Goal: Transaction & Acquisition: Purchase product/service

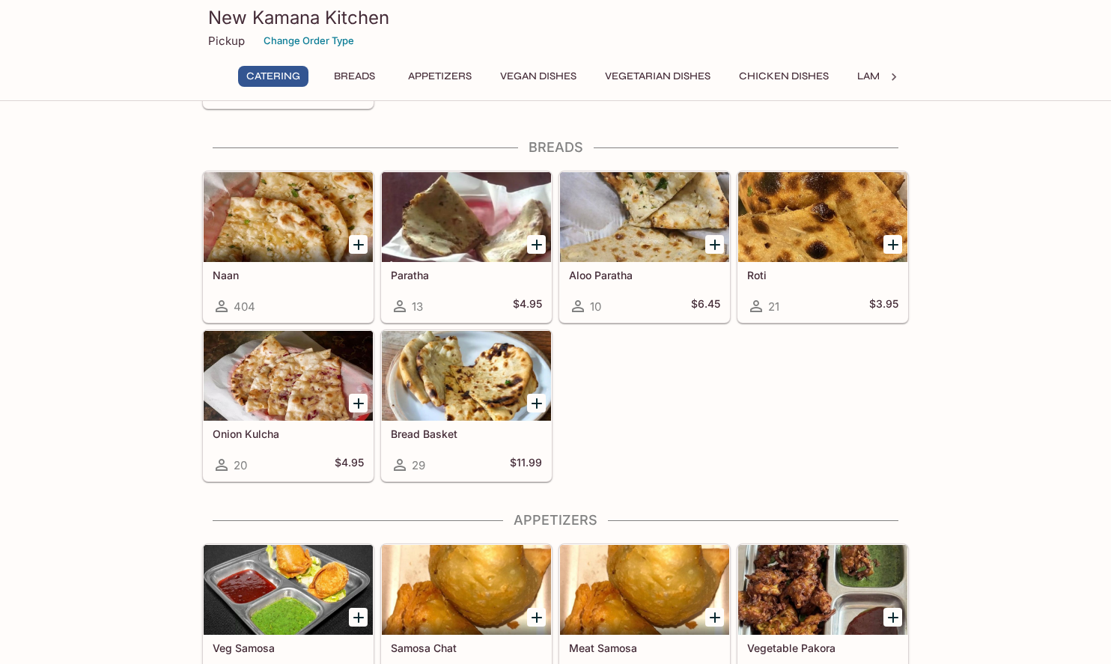
scroll to position [590, 0]
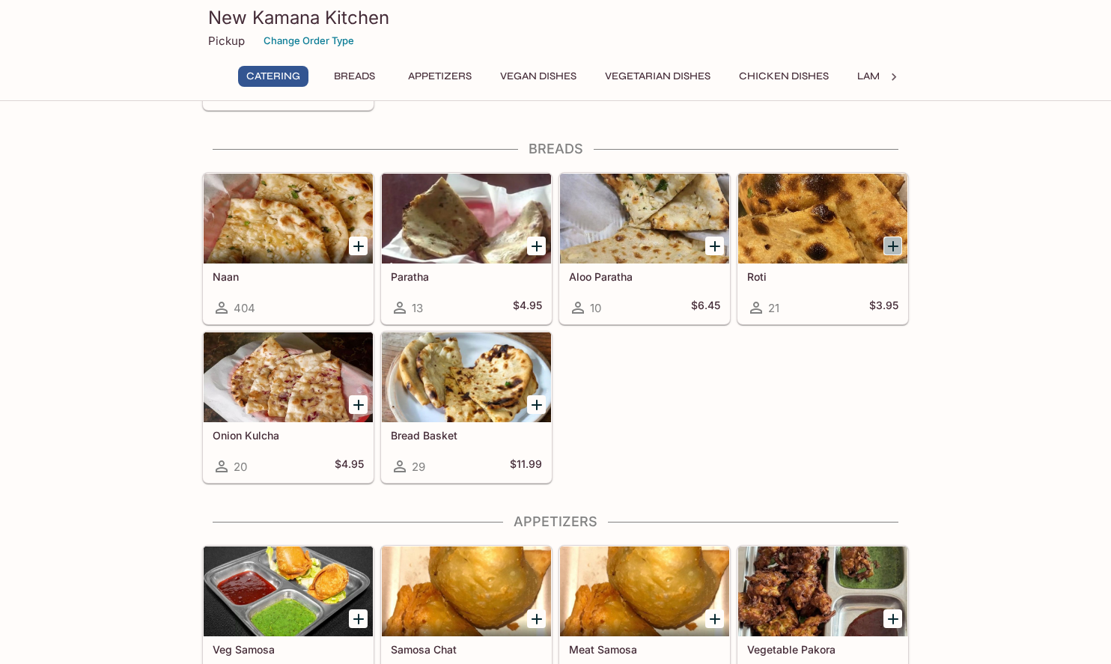
click at [893, 240] on icon "Add Roti" at bounding box center [893, 246] width 18 height 18
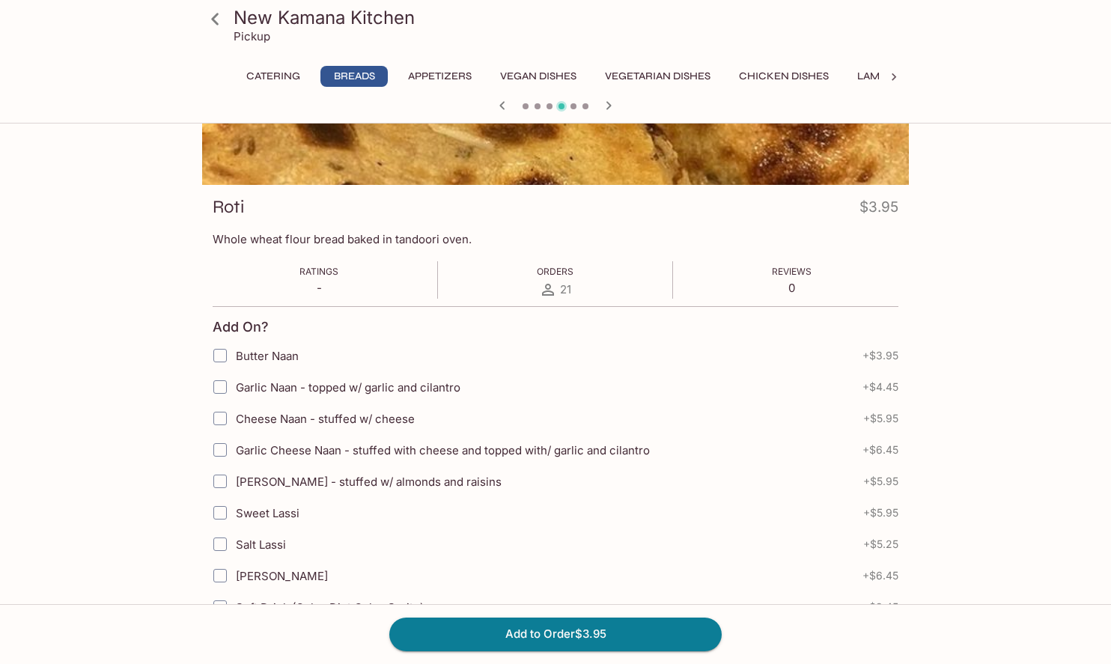
scroll to position [186, 0]
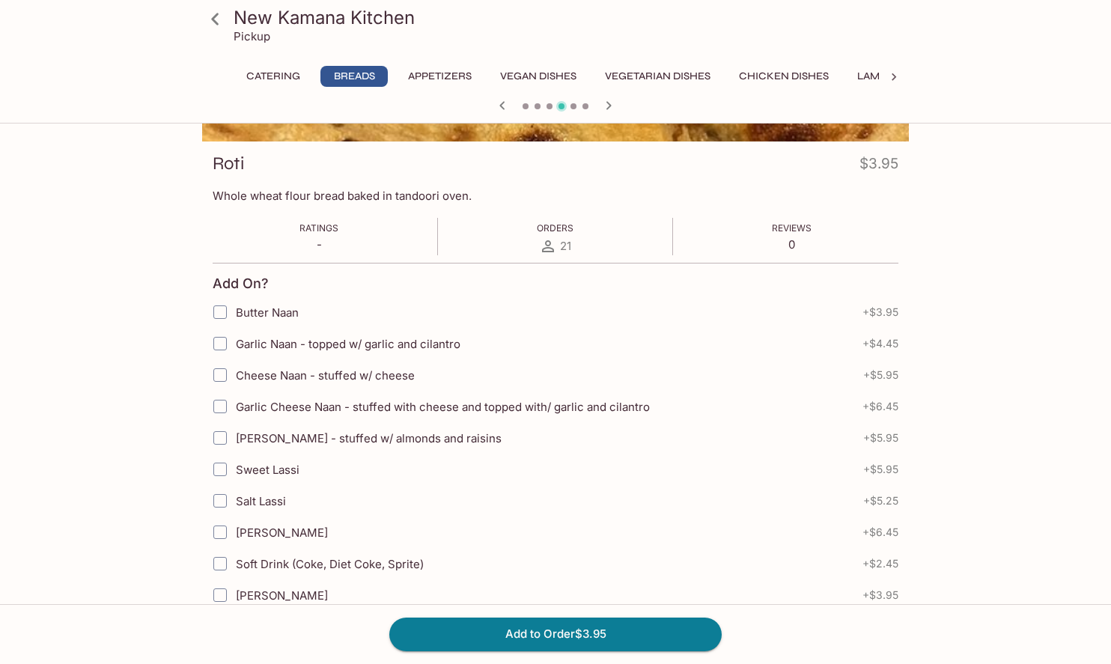
click at [349, 350] on span "Garlic Naan - topped w/ garlic and cilantro" at bounding box center [348, 344] width 225 height 14
click at [235, 350] on input "Garlic Naan - topped w/ garlic and cilantro" at bounding box center [220, 344] width 30 height 30
checkbox input "true"
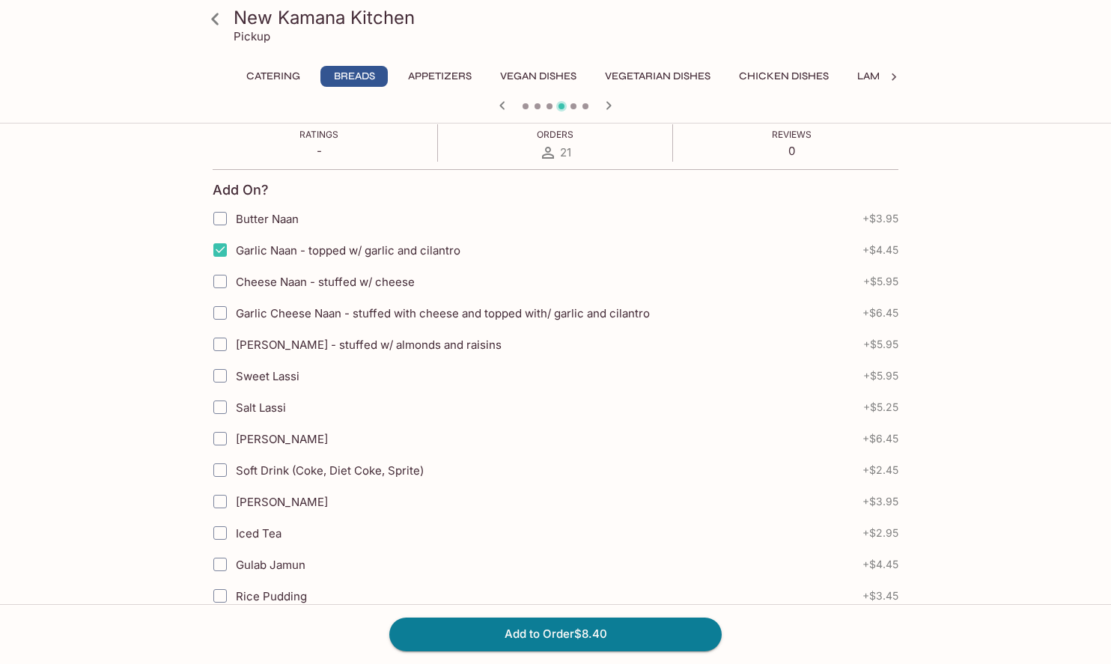
scroll to position [279, 0]
click at [425, 307] on span "Garlic Cheese Naan - stuffed with cheese and topped with/ garlic and cilantro" at bounding box center [443, 314] width 414 height 14
click at [425, 314] on span "Garlic Cheese Naan - stuffed with cheese and topped with/ garlic and cilantro" at bounding box center [443, 314] width 414 height 14
click at [235, 314] on input "Garlic Cheese Naan - stuffed with cheese and topped with/ garlic and cilantro" at bounding box center [220, 314] width 30 height 30
checkbox input "true"
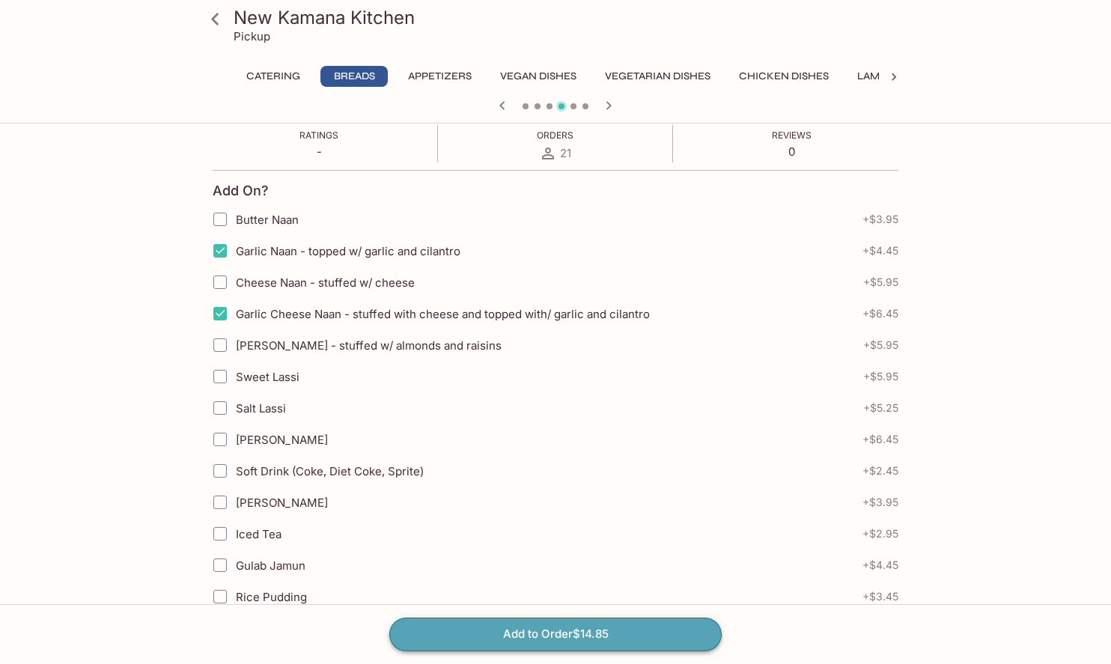
click at [522, 637] on button "Add to Order $14.85" at bounding box center [555, 634] width 332 height 33
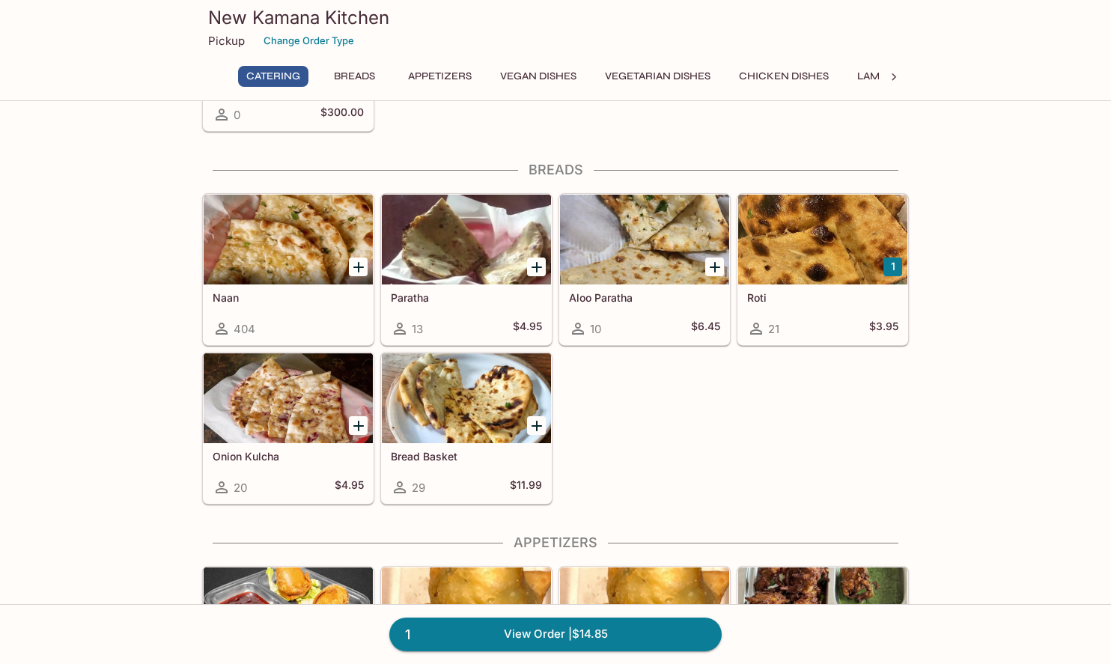
scroll to position [573, 0]
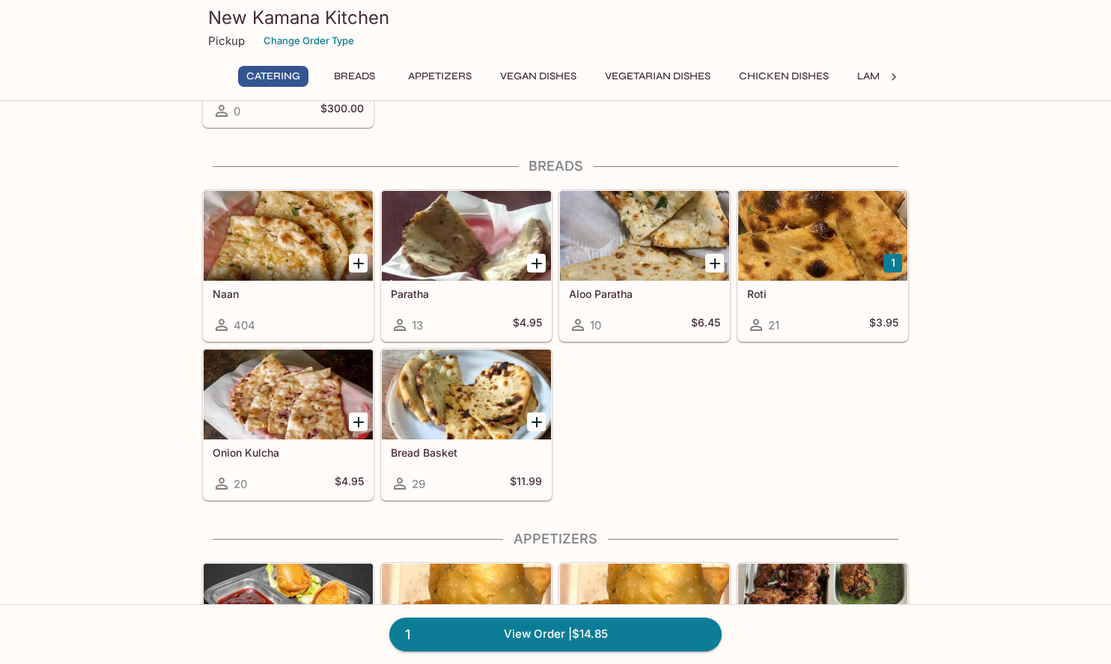
click at [323, 228] on div at bounding box center [288, 236] width 169 height 90
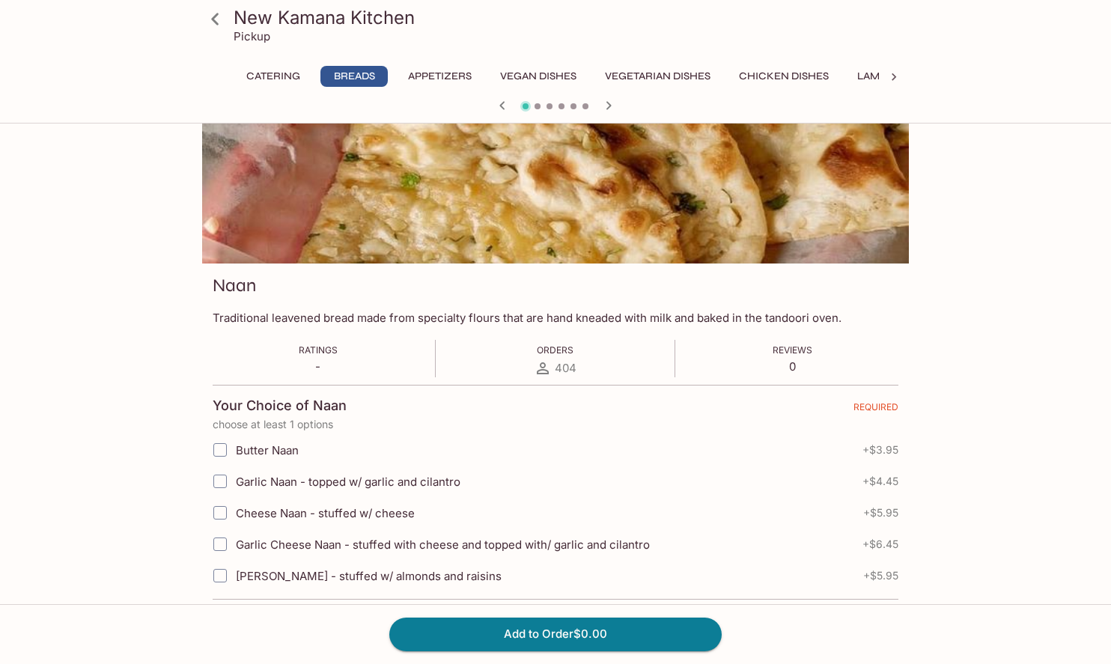
scroll to position [237, 0]
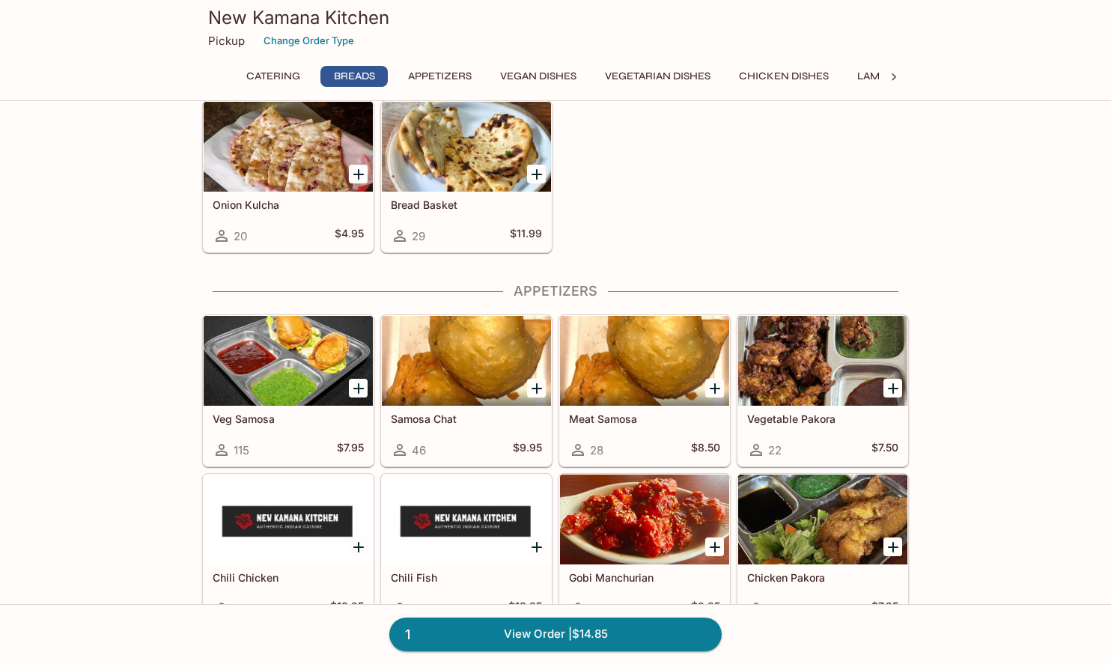
scroll to position [841, 0]
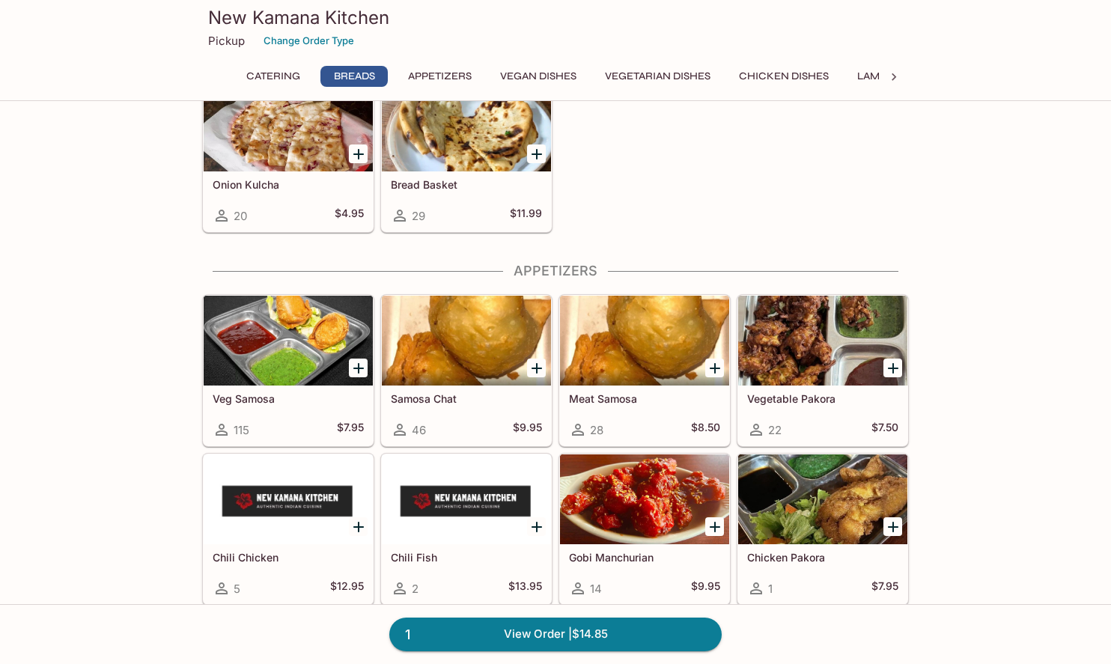
click at [534, 371] on icon "Add Samosa Chat" at bounding box center [537, 368] width 18 height 18
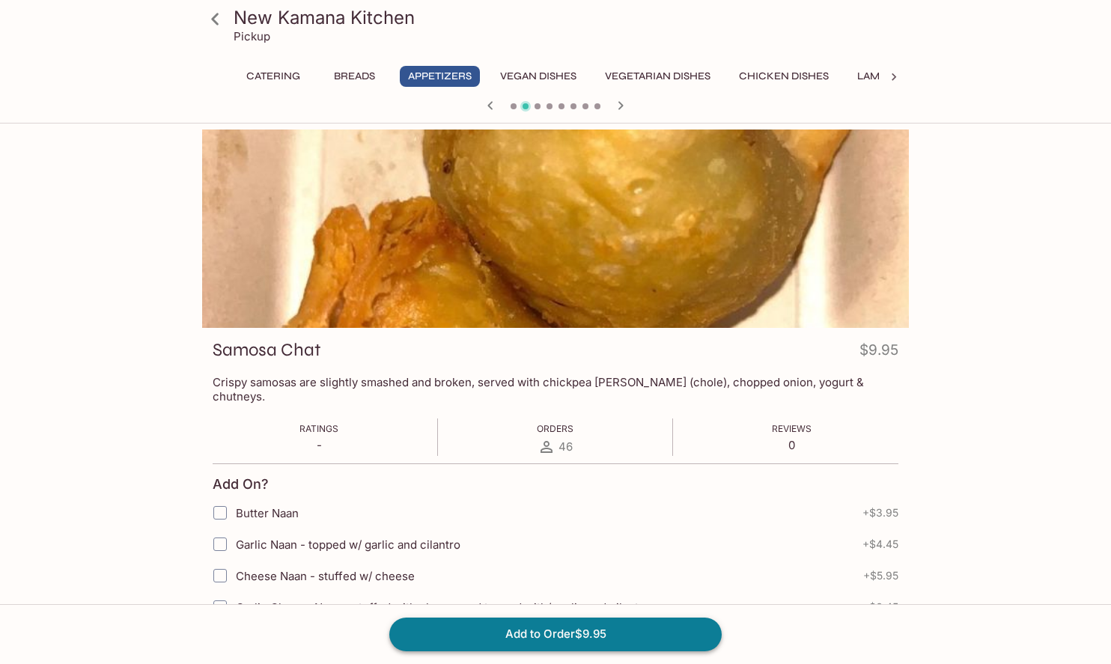
click at [610, 640] on button "Add to Order $9.95" at bounding box center [555, 634] width 332 height 33
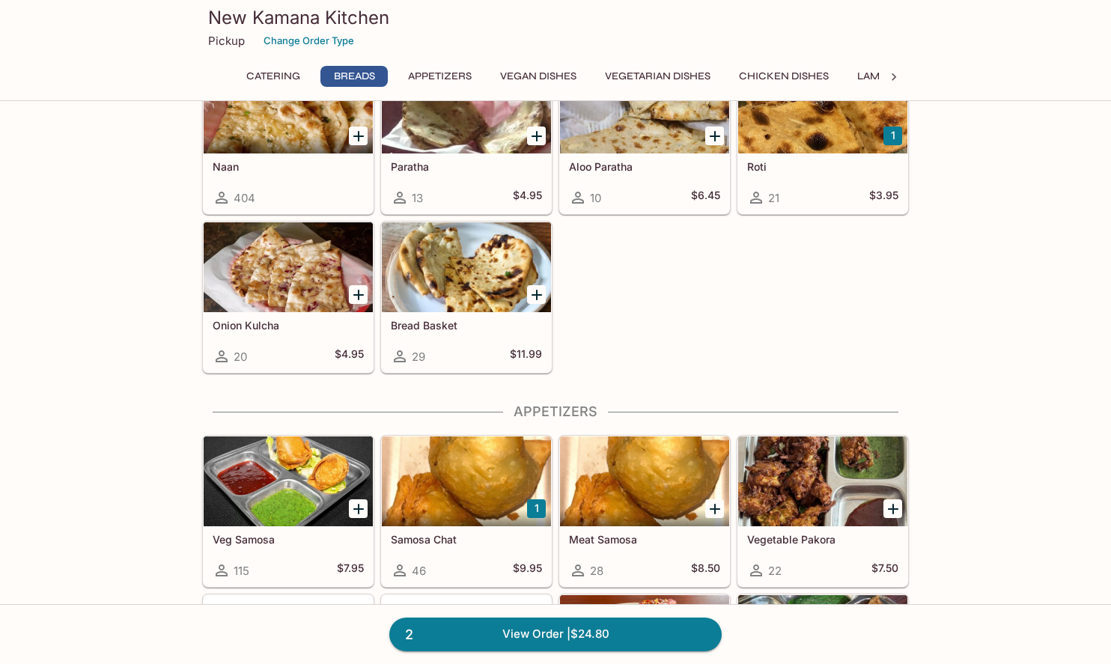
scroll to position [843, 0]
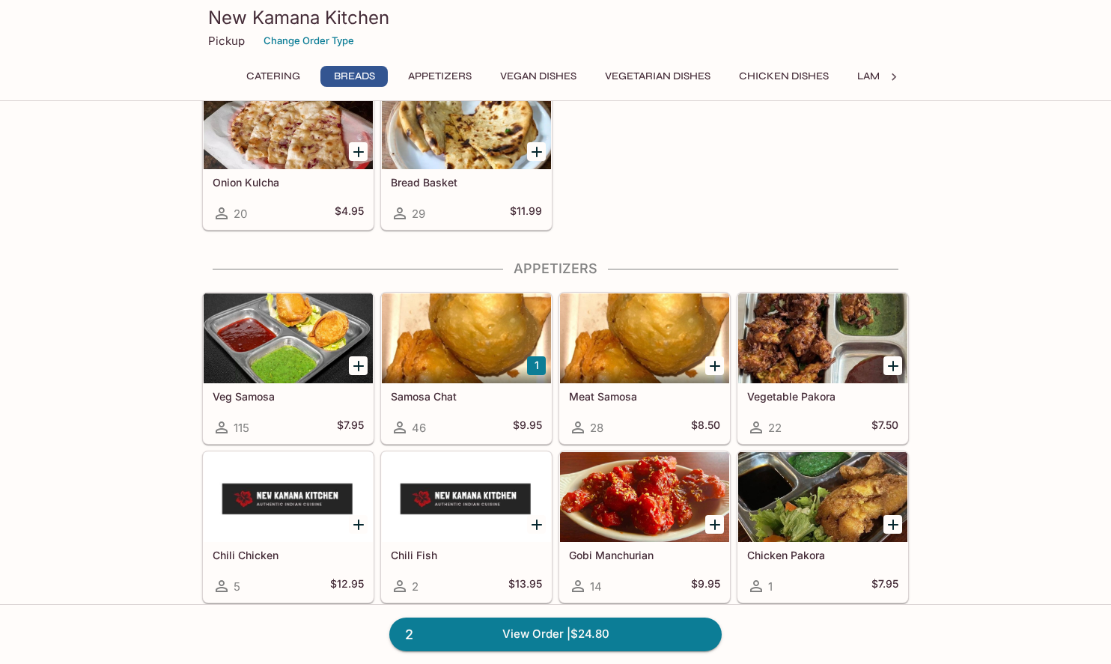
click at [541, 374] on button "1" at bounding box center [536, 365] width 19 height 19
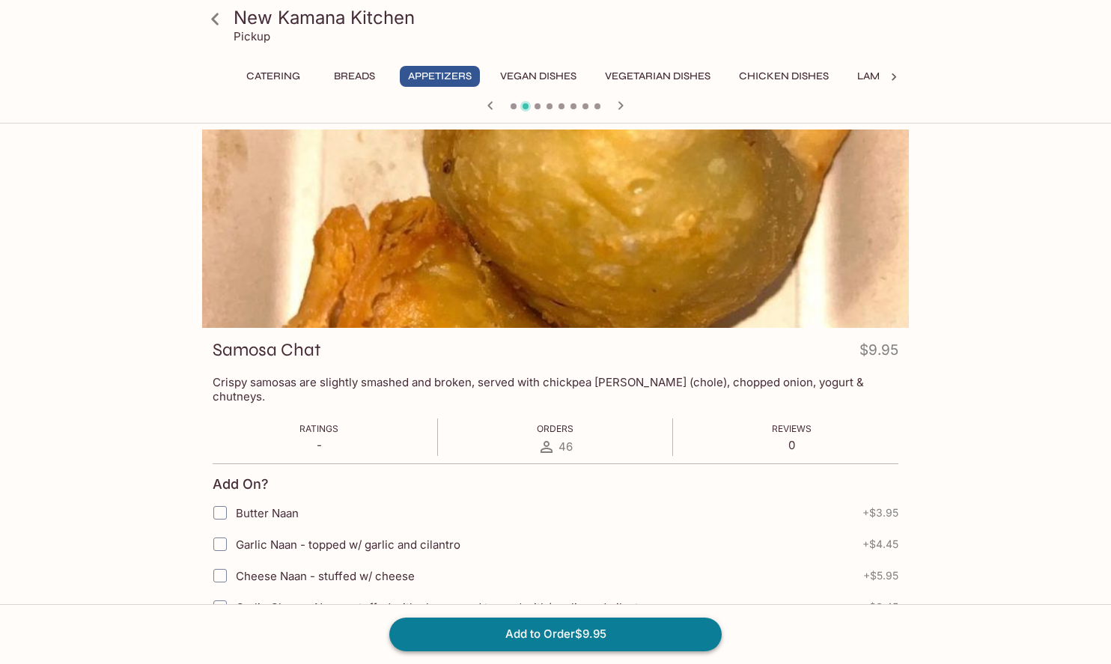
click at [565, 630] on button "Add to Order $9.95" at bounding box center [555, 634] width 332 height 33
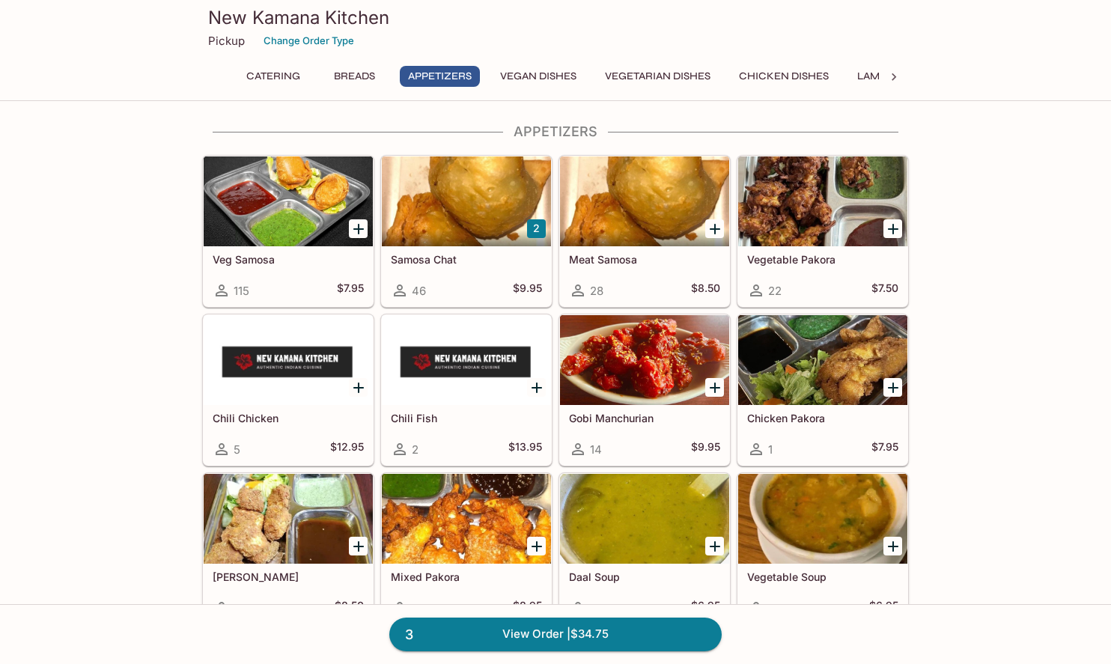
scroll to position [979, 0]
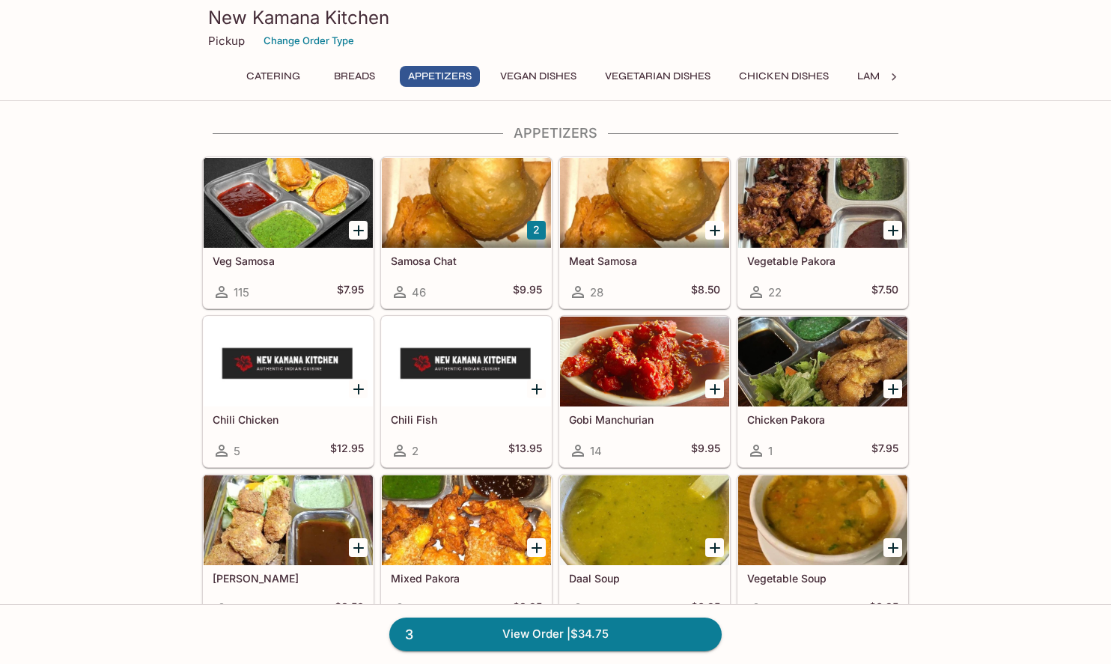
click at [359, 225] on icon "Add Veg Samosa" at bounding box center [359, 231] width 18 height 18
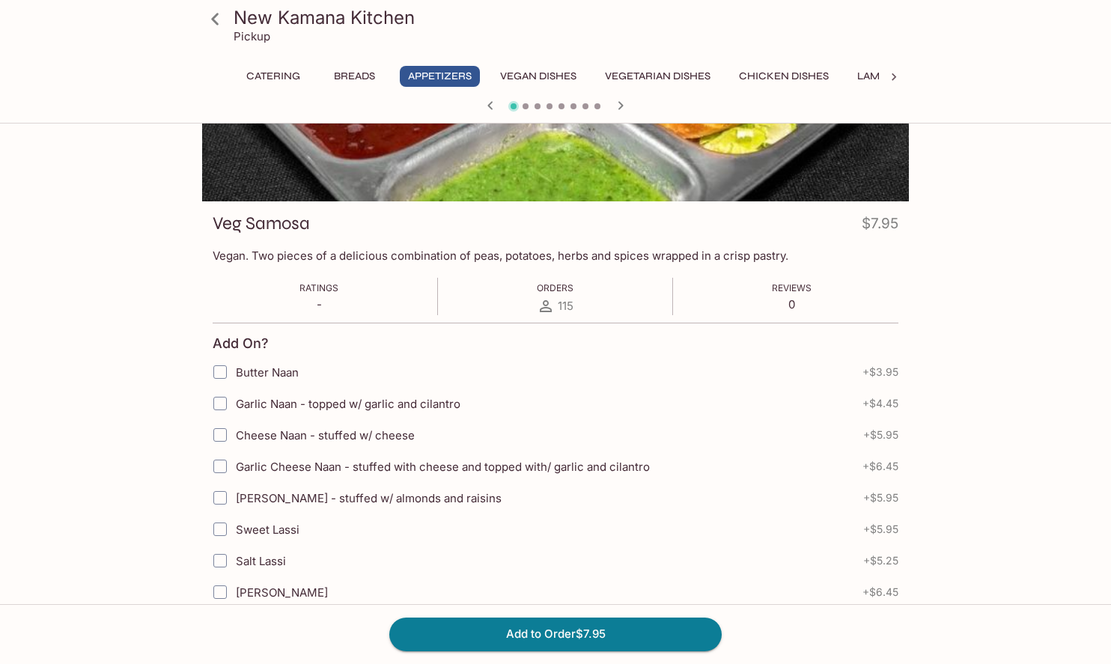
scroll to position [65, 0]
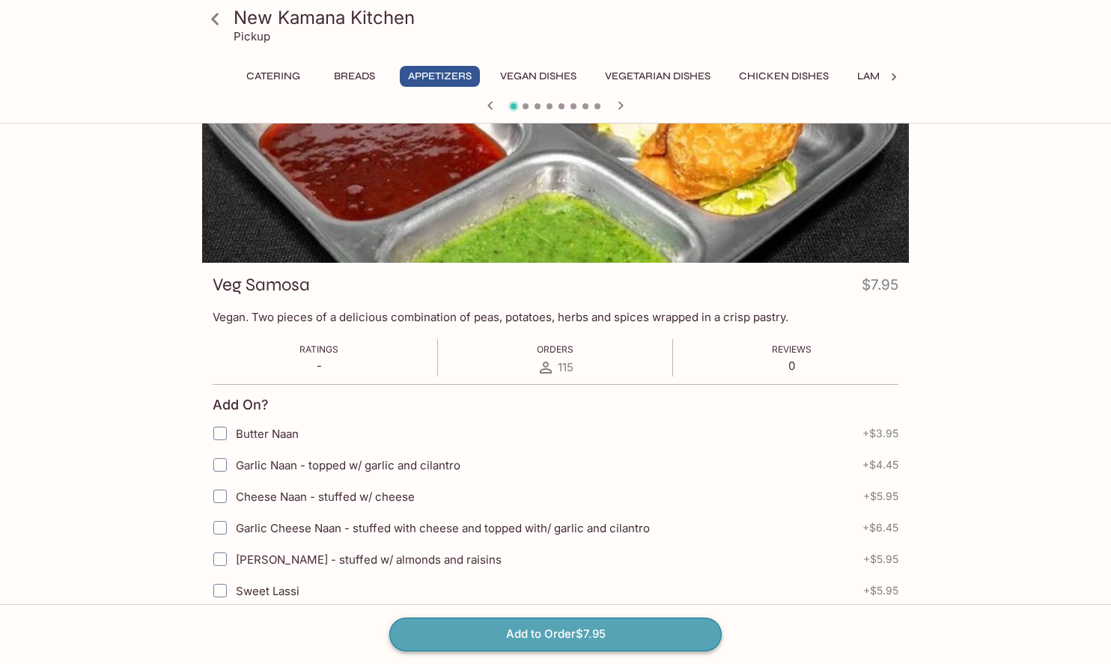
click at [479, 642] on button "Add to Order $7.95" at bounding box center [555, 634] width 332 height 33
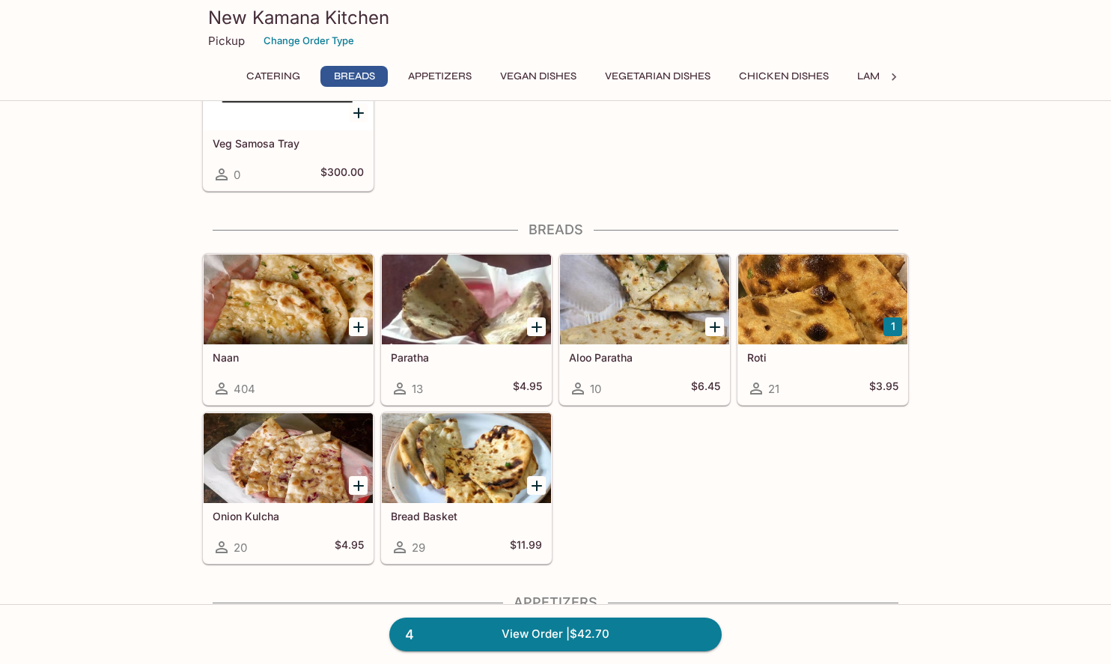
scroll to position [897, 0]
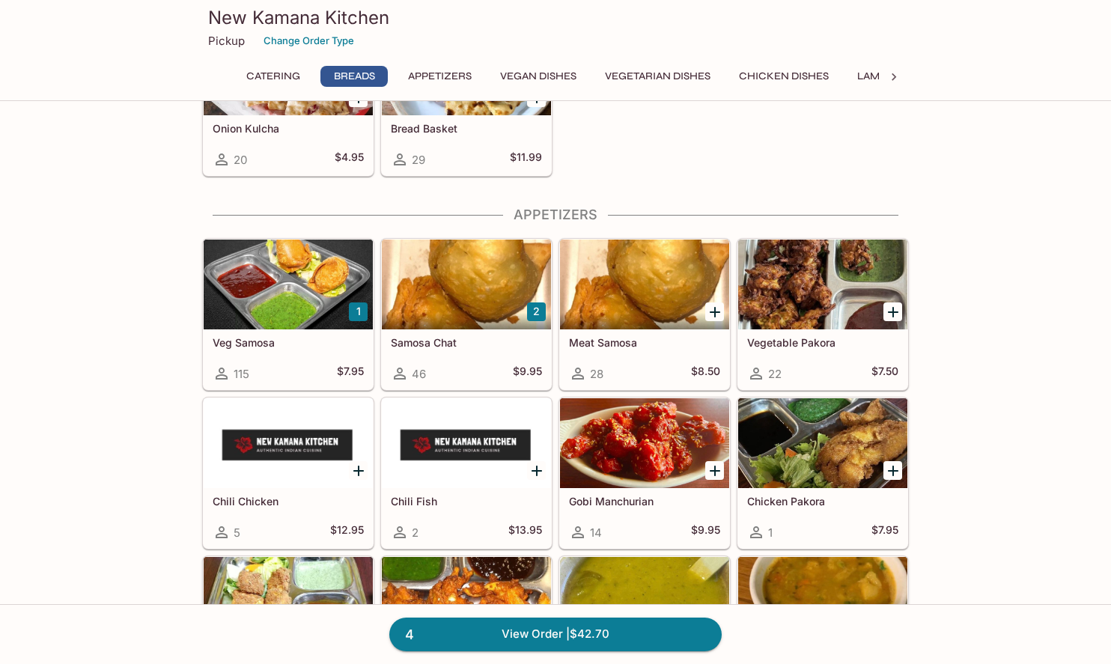
click at [313, 325] on div at bounding box center [288, 285] width 169 height 90
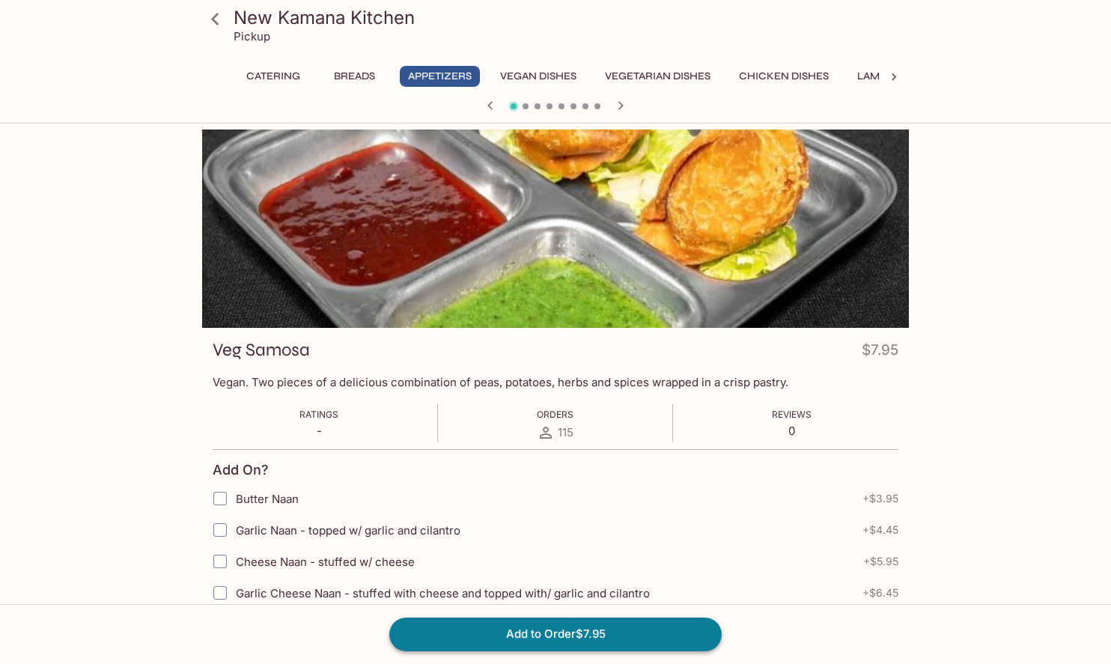
click at [508, 639] on button "Add to Order $7.95" at bounding box center [555, 634] width 332 height 33
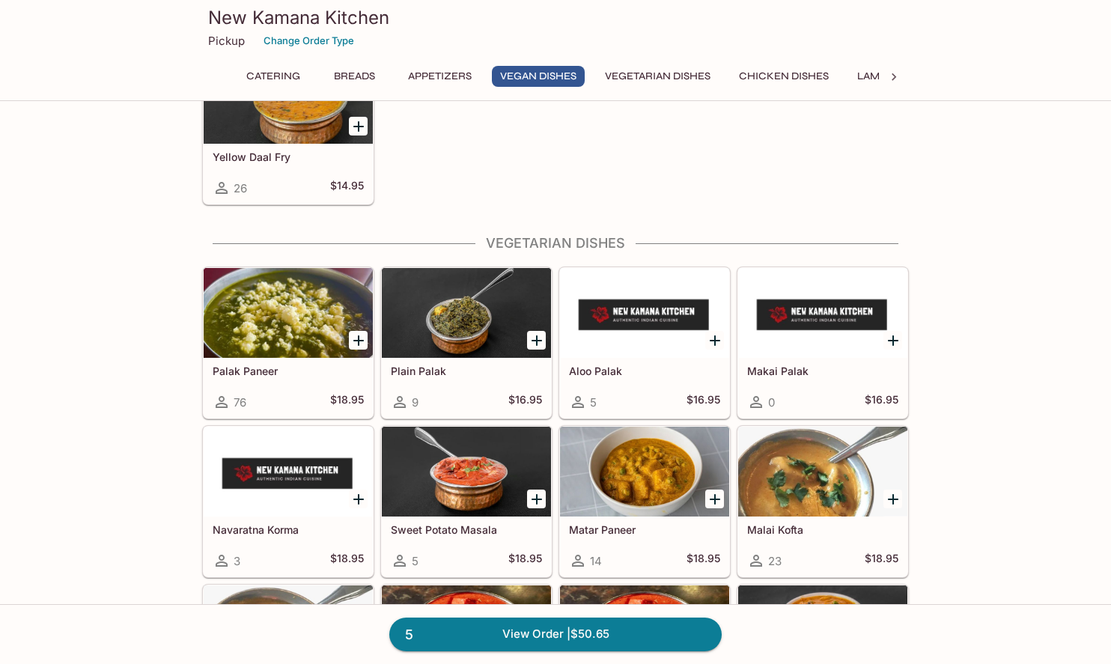
scroll to position [2042, 0]
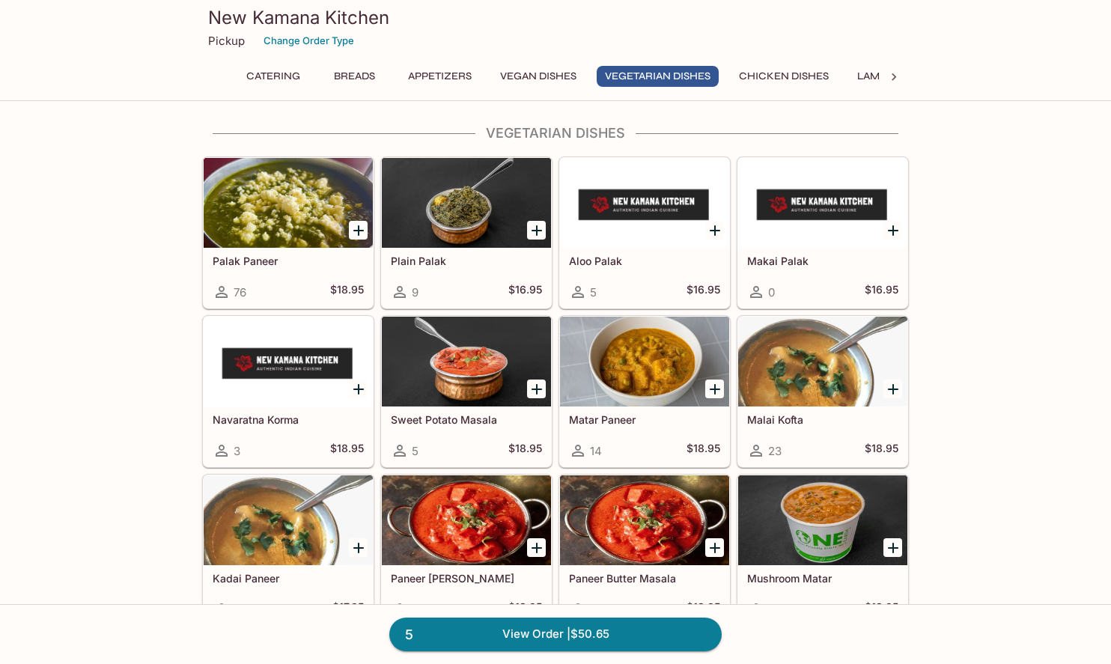
click at [544, 223] on icon "Add Plain Palak" at bounding box center [537, 231] width 18 height 18
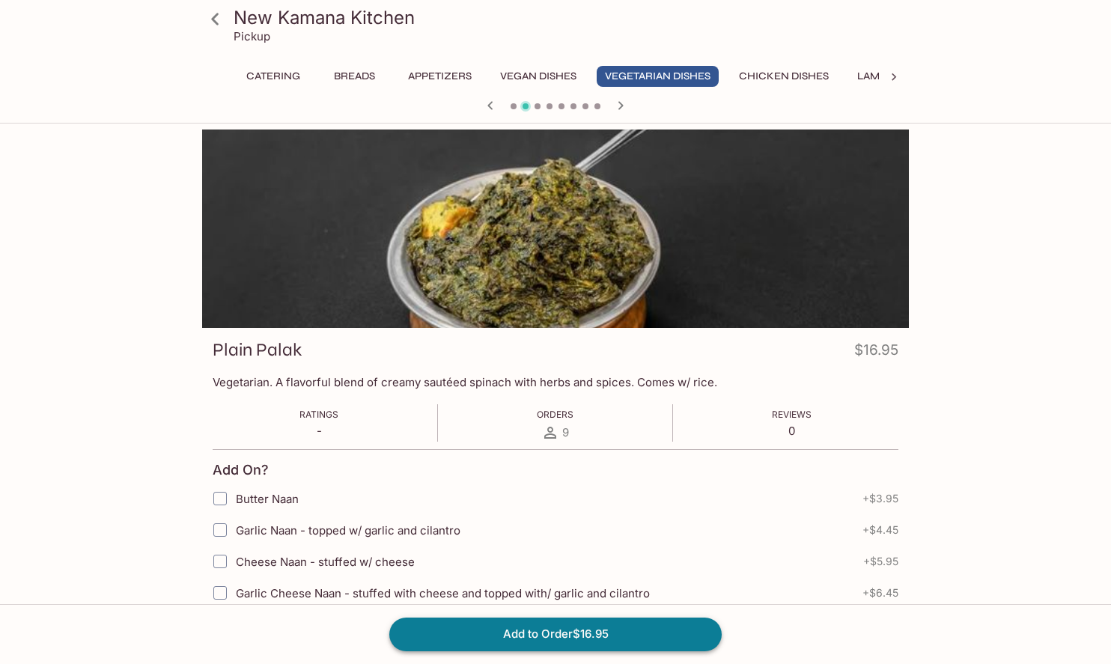
click at [541, 620] on button "Add to Order $16.95" at bounding box center [555, 634] width 332 height 33
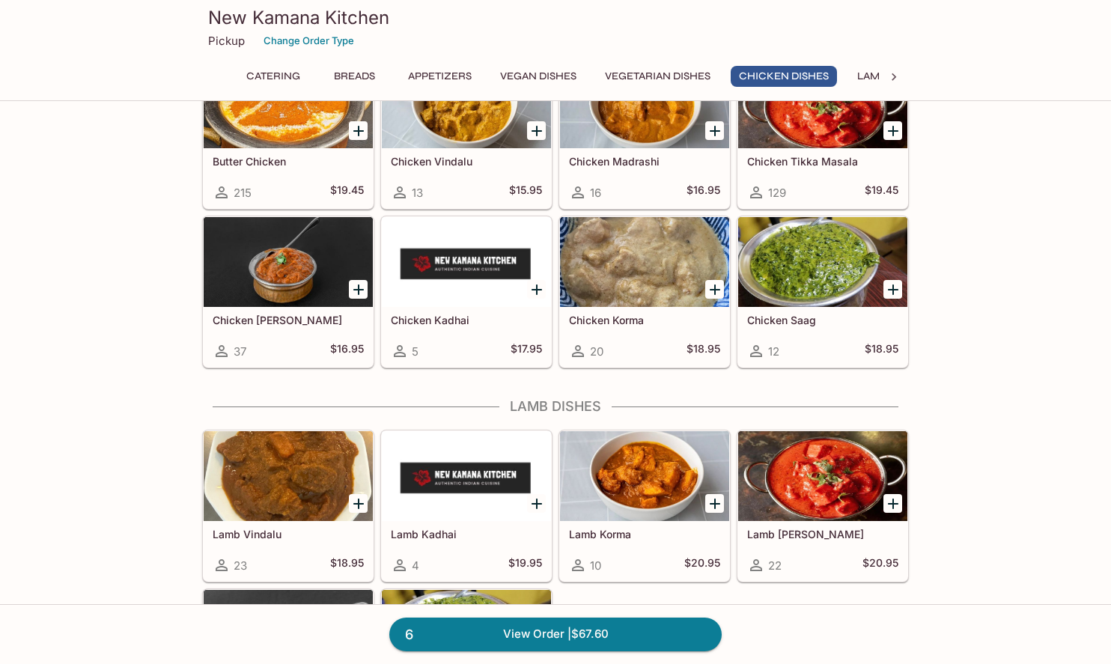
scroll to position [2835, 0]
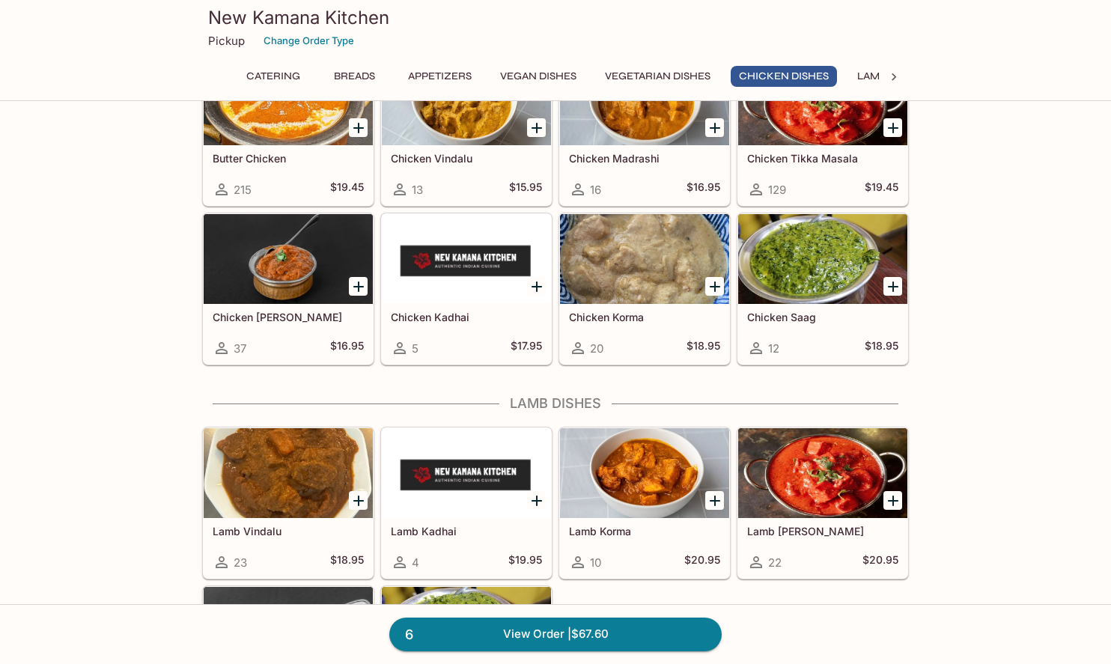
click at [853, 116] on div at bounding box center [822, 100] width 169 height 90
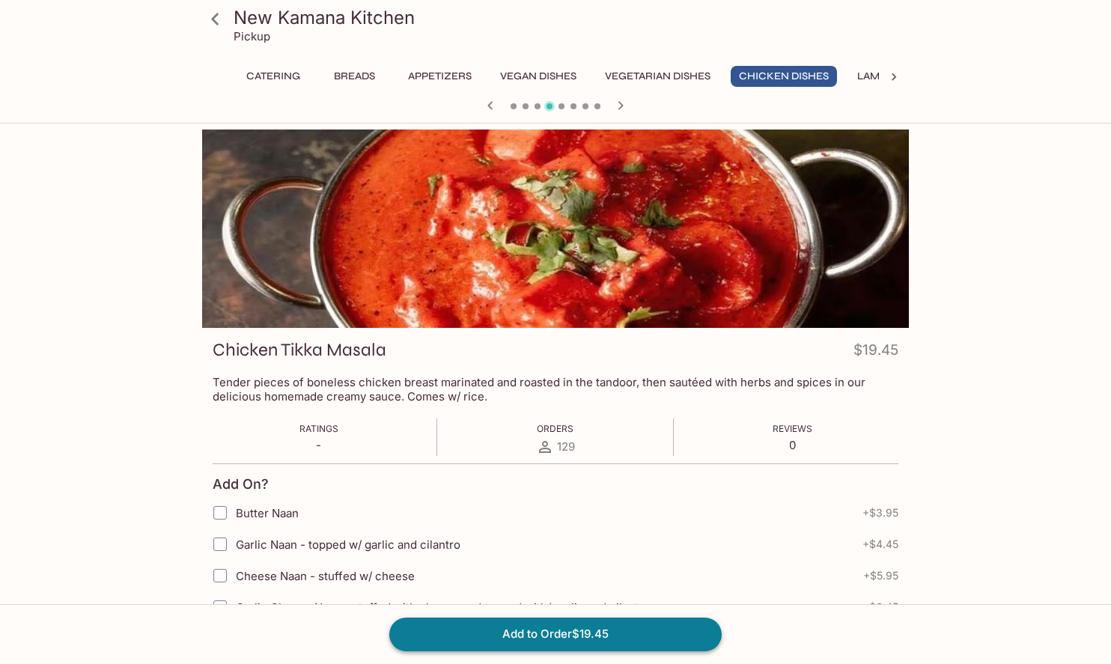
click at [568, 634] on button "Add to Order $19.45" at bounding box center [555, 634] width 332 height 33
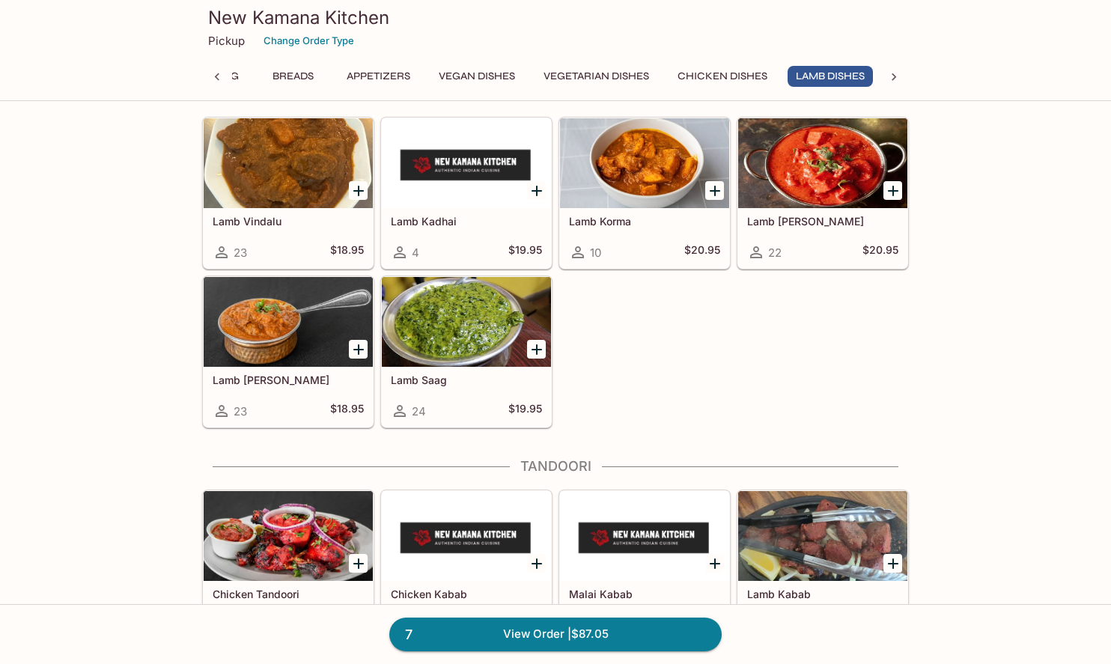
scroll to position [3079, 0]
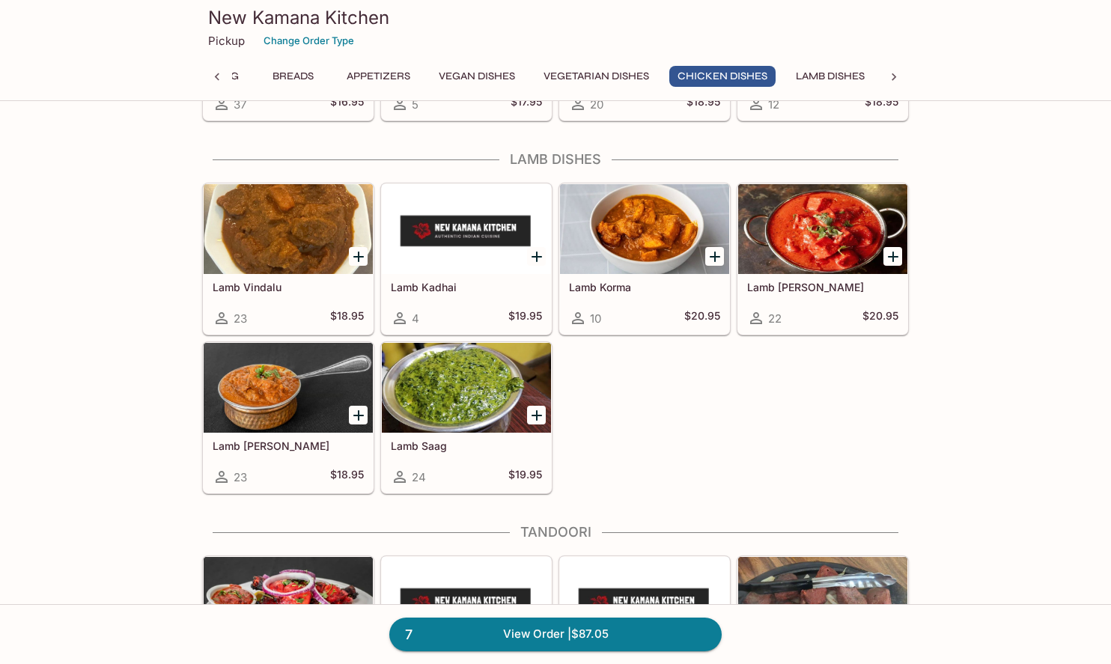
click at [295, 263] on div at bounding box center [288, 229] width 169 height 90
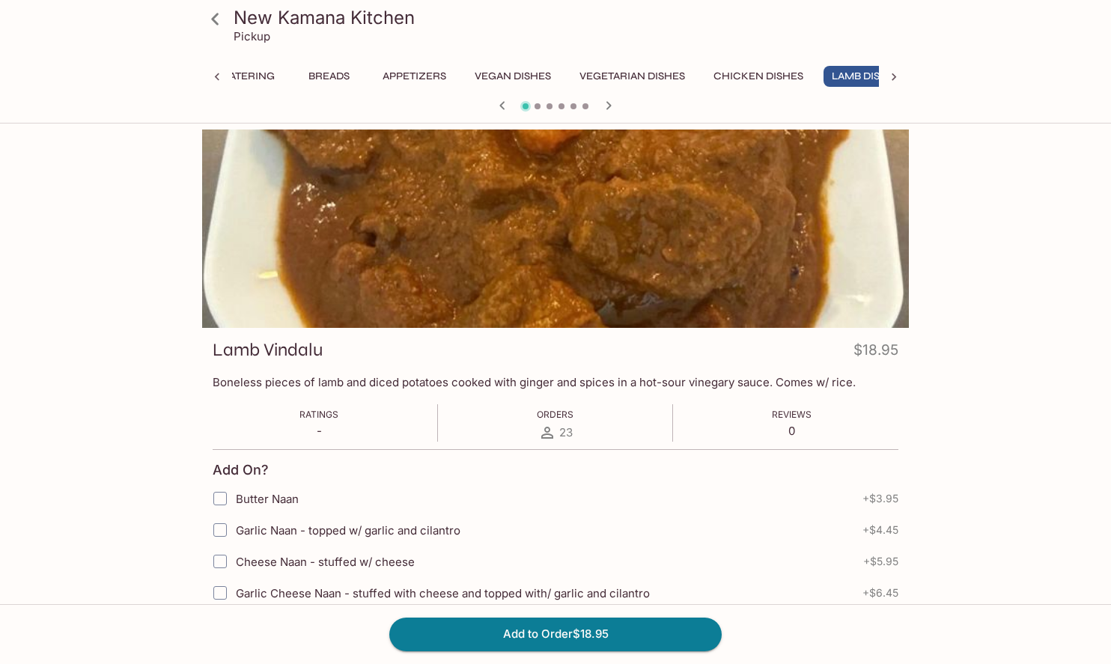
scroll to position [0, 61]
click at [481, 631] on button "Add to Order $18.95" at bounding box center [555, 634] width 332 height 33
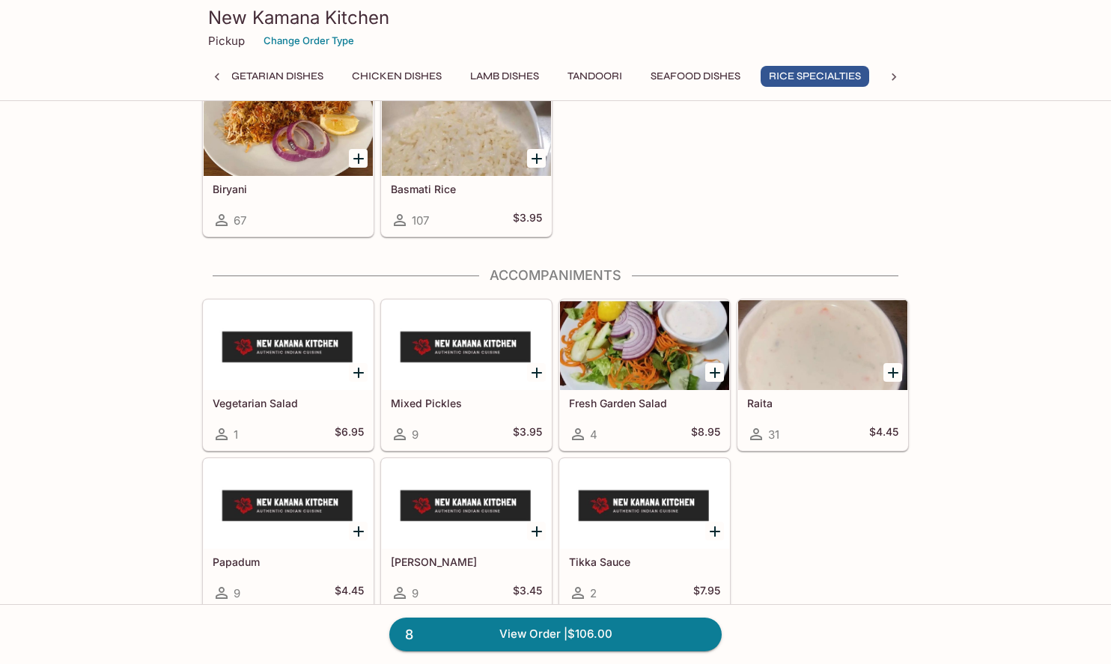
click at [300, 219] on div "67" at bounding box center [288, 220] width 151 height 18
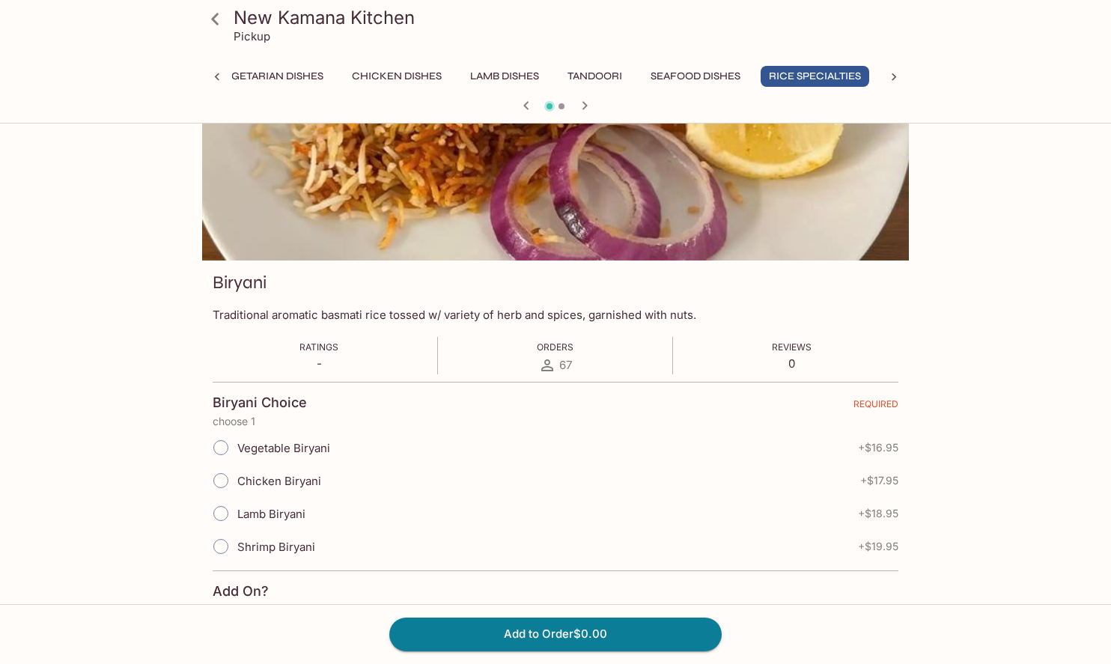
click at [289, 511] on span "Lamb Biryani" at bounding box center [271, 514] width 68 height 14
click at [216, 511] on input "Lamb Biryani" at bounding box center [220, 513] width 31 height 31
click at [220, 508] on input "Lamb Biryani" at bounding box center [220, 513] width 31 height 31
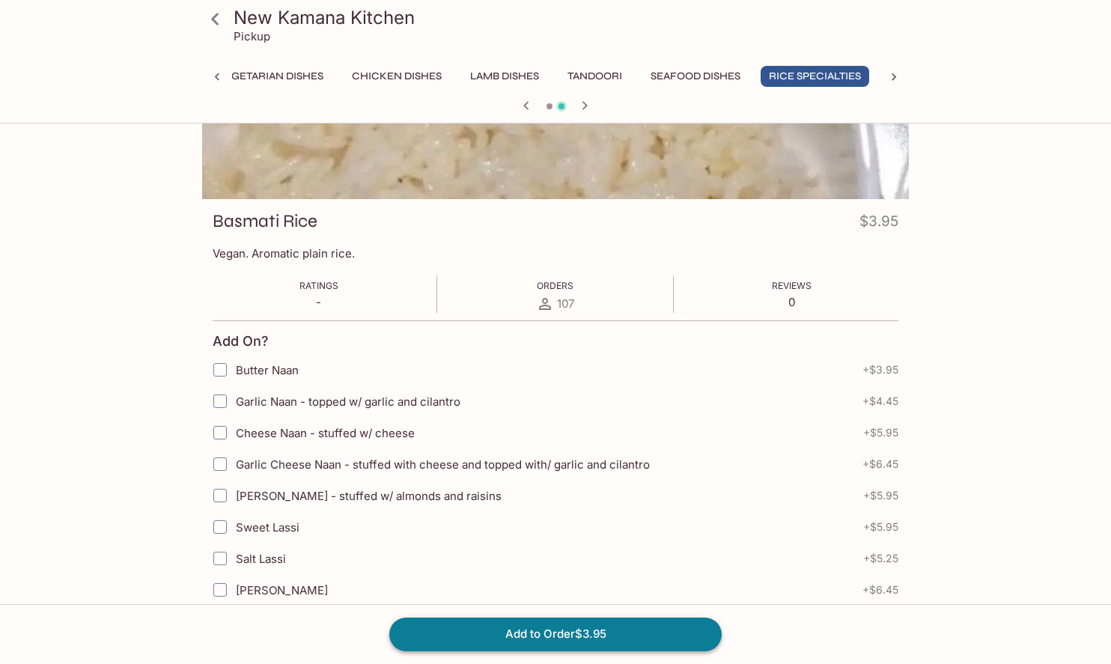
click at [501, 643] on button "Add to Order $3.95" at bounding box center [555, 634] width 332 height 33
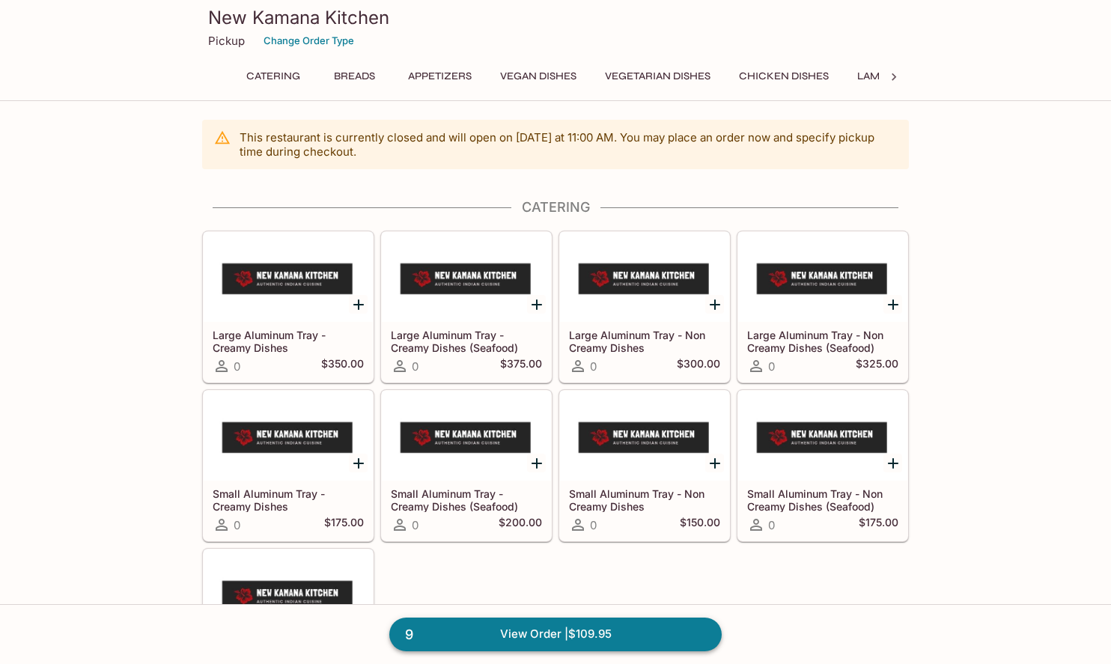
click at [611, 636] on link "9 View Order | $109.95" at bounding box center [555, 634] width 332 height 33
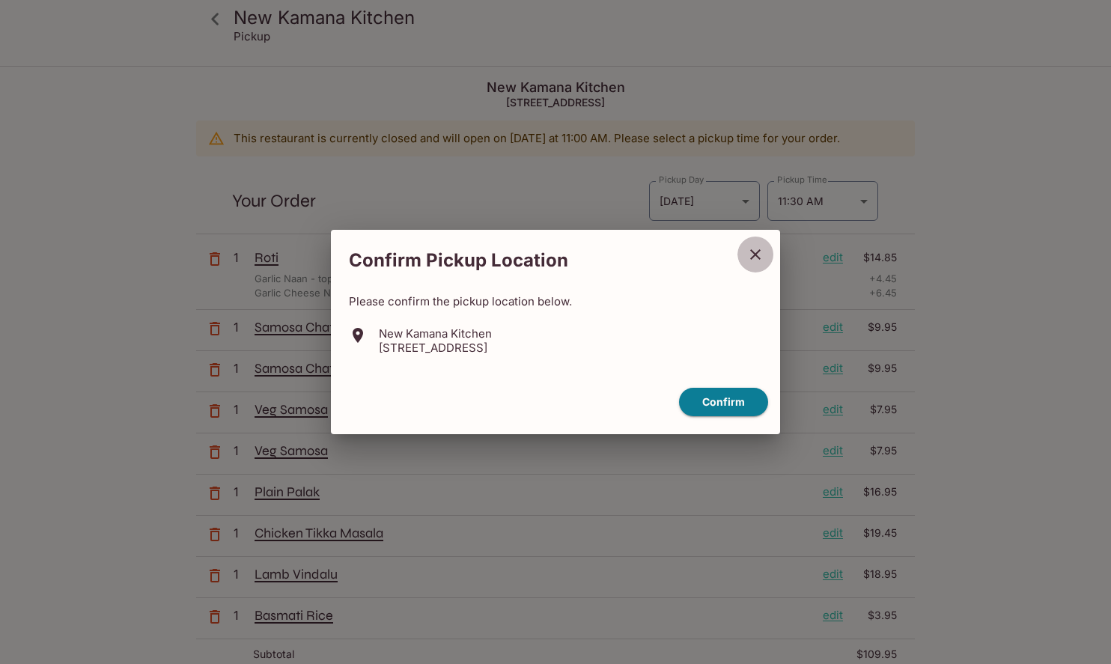
click at [760, 254] on icon "close" at bounding box center [756, 255] width 18 height 18
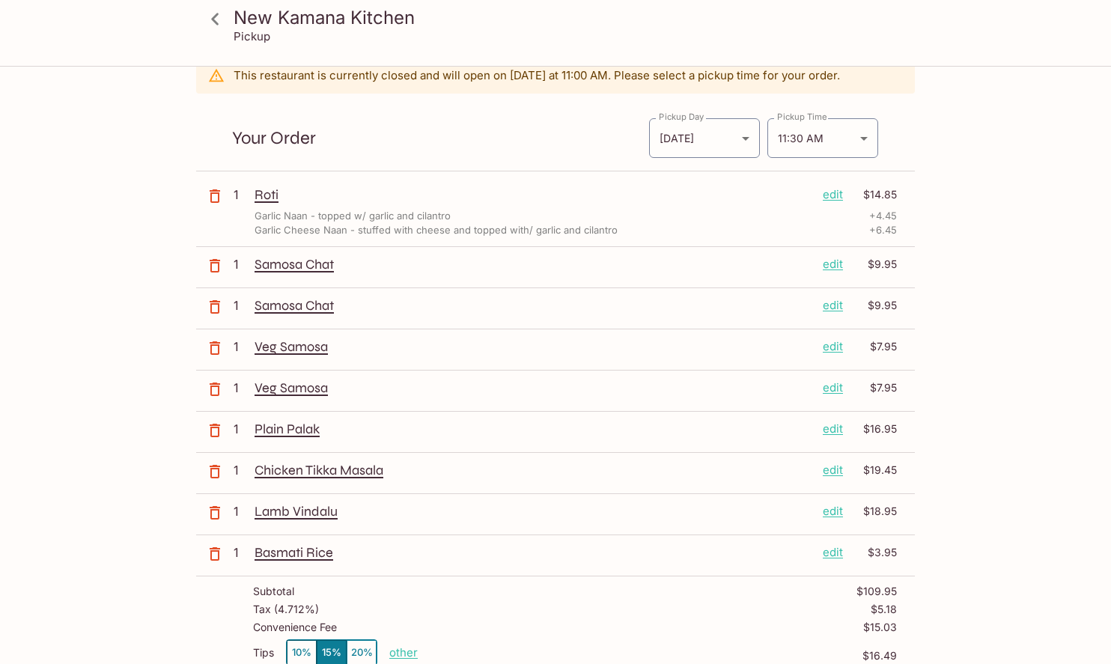
click at [219, 307] on icon "button" at bounding box center [215, 307] width 18 height 18
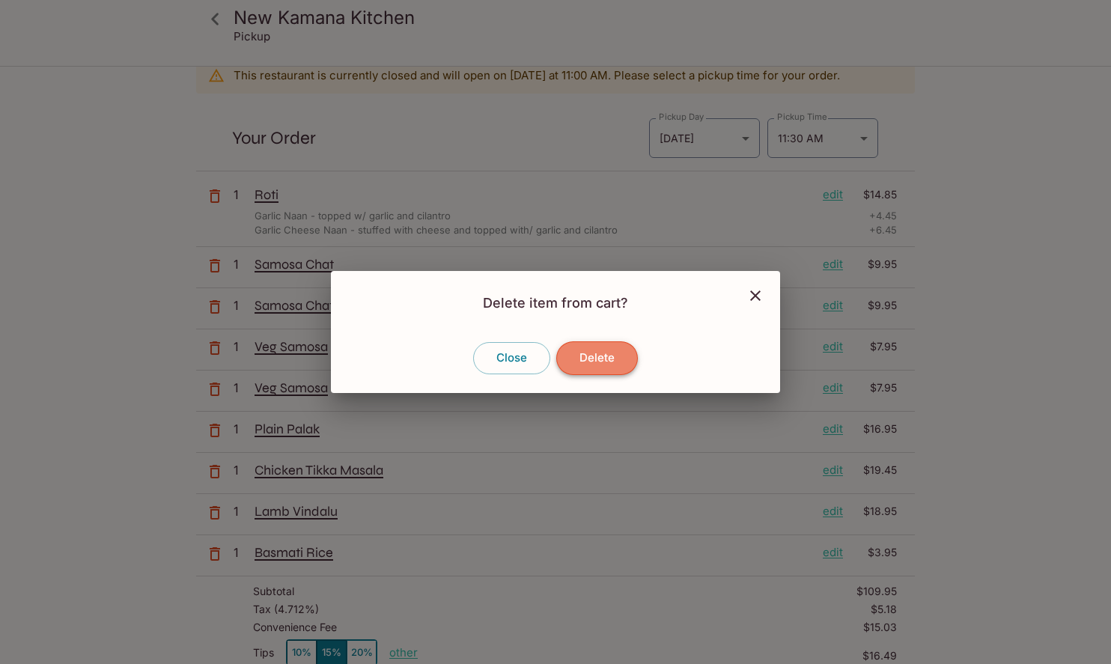
click at [610, 358] on button "Delete" at bounding box center [597, 357] width 82 height 33
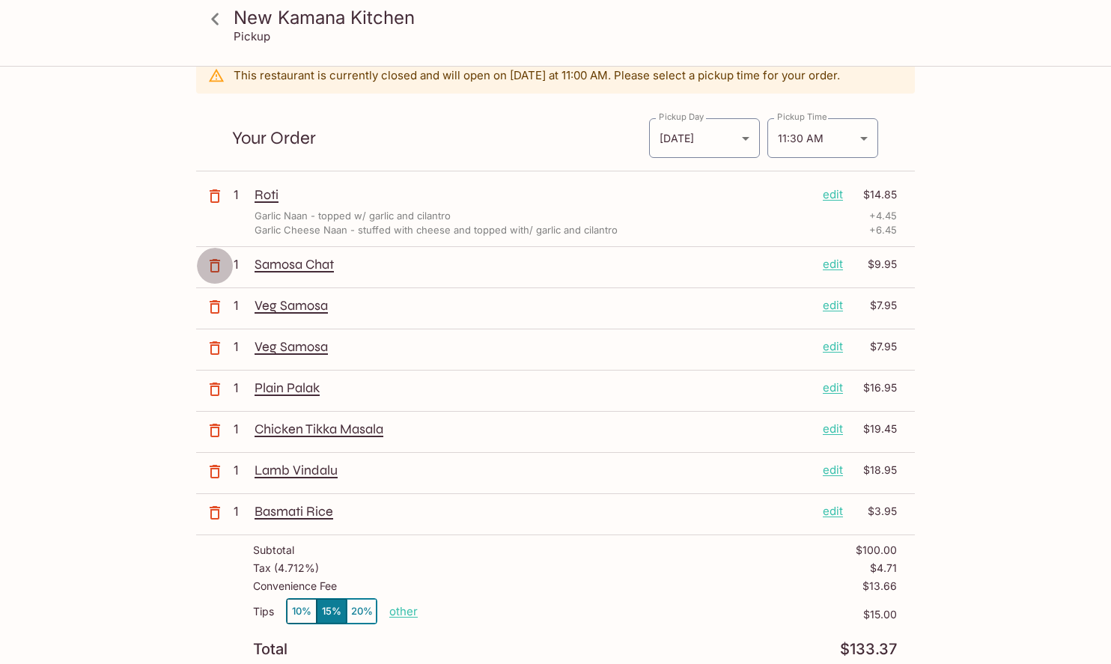
click at [216, 264] on icon "button" at bounding box center [215, 266] width 18 height 18
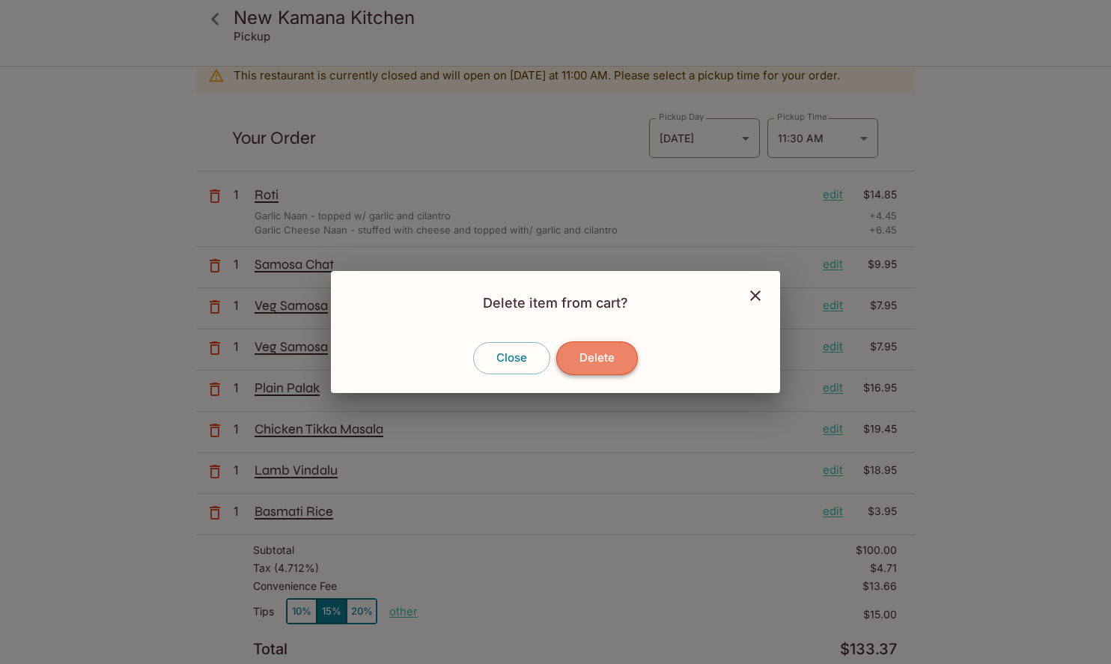
click at [601, 353] on button "Delete" at bounding box center [597, 357] width 82 height 33
